Goal: Information Seeking & Learning: Learn about a topic

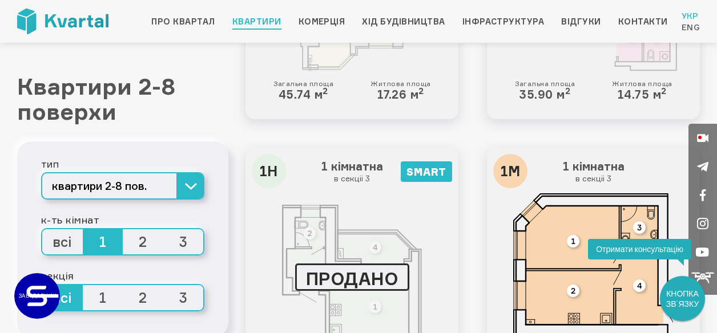
scroll to position [856, 0]
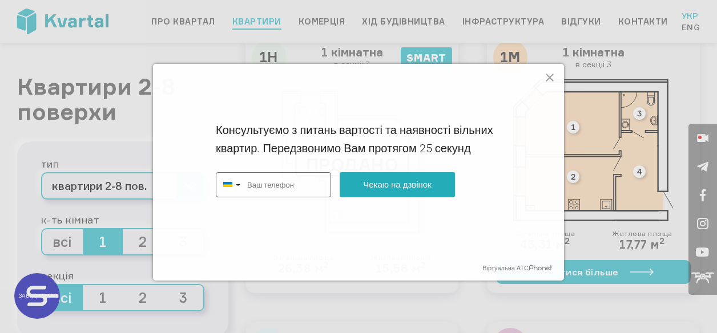
type input "+380"
click at [548, 78] on icon at bounding box center [550, 78] width 14 height 14
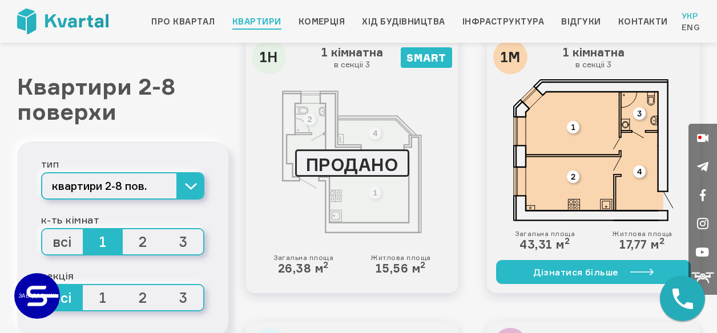
click at [576, 151] on img at bounding box center [593, 150] width 160 height 142
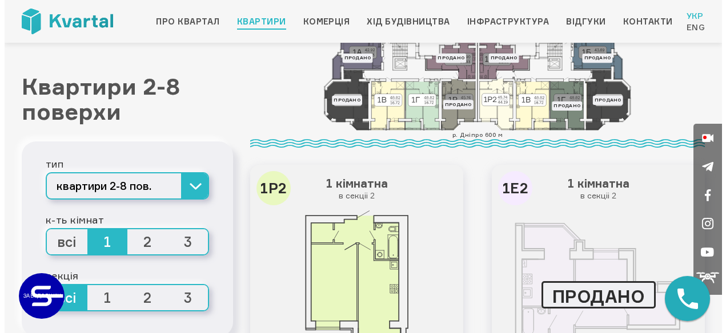
scroll to position [0, 0]
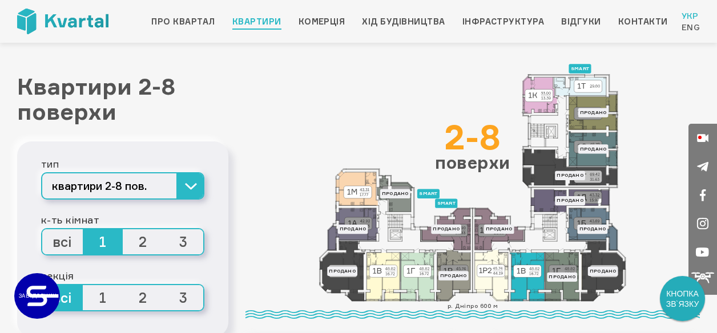
click at [525, 284] on icon at bounding box center [527, 277] width 35 height 49
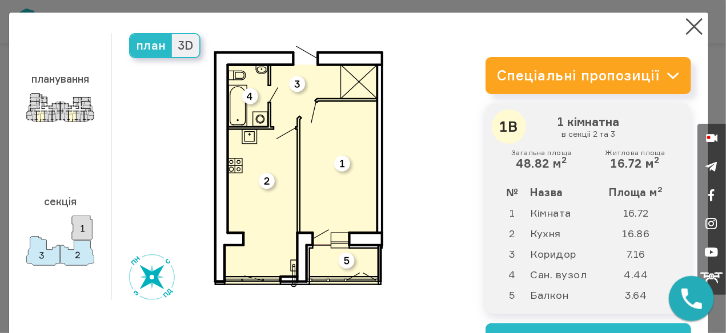
scroll to position [61, 0]
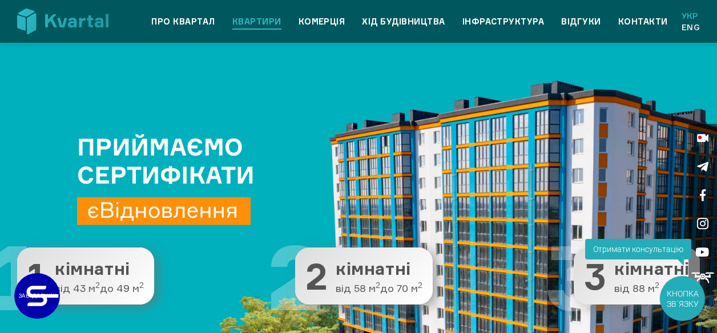
click at [271, 25] on link "Квартири" at bounding box center [256, 22] width 49 height 14
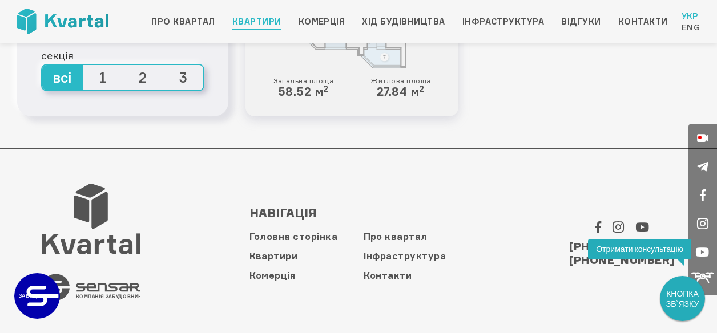
scroll to position [2836, 0]
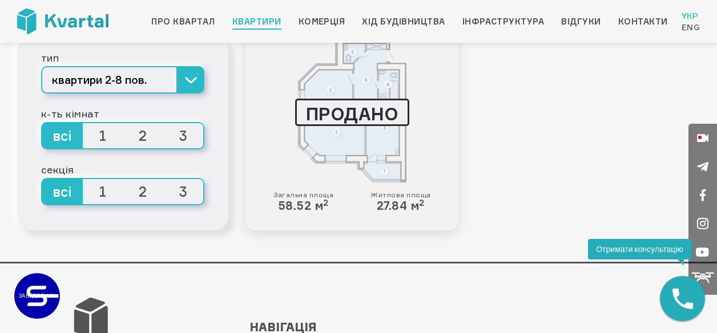
click at [102, 134] on span "1" at bounding box center [103, 135] width 41 height 25
click at [83, 123] on input "1" at bounding box center [83, 123] width 0 height 0
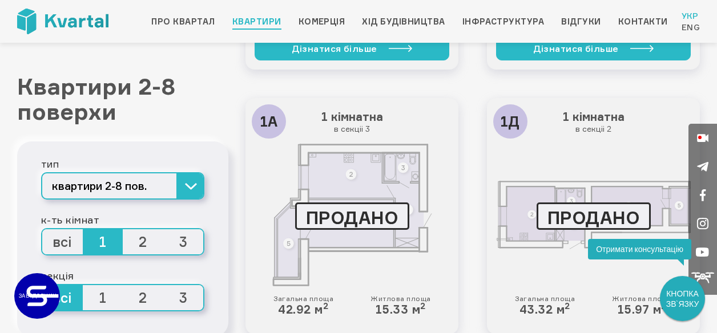
scroll to position [1312, 0]
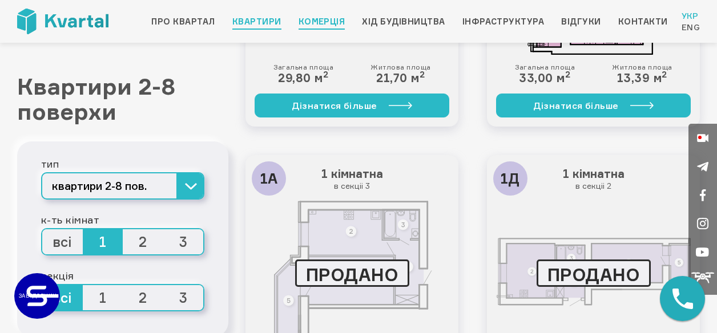
click at [321, 21] on link "Комерція" at bounding box center [322, 22] width 47 height 14
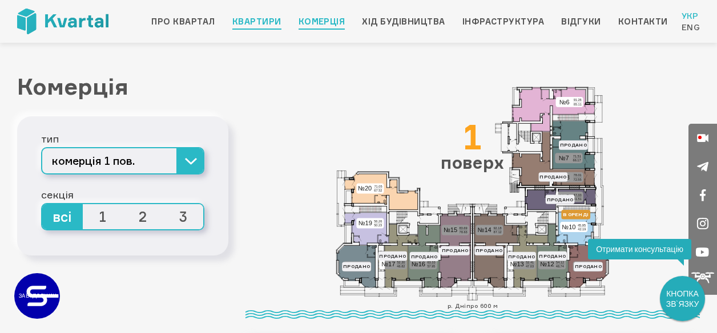
click at [256, 22] on link "Квартири" at bounding box center [256, 22] width 49 height 14
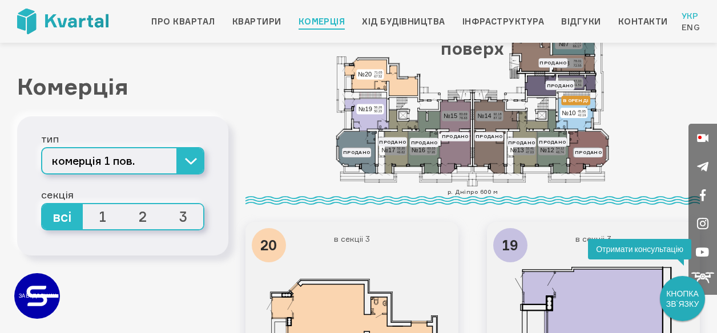
scroll to position [285, 0]
